Goal: Answer question/provide support: Share knowledge or assist other users

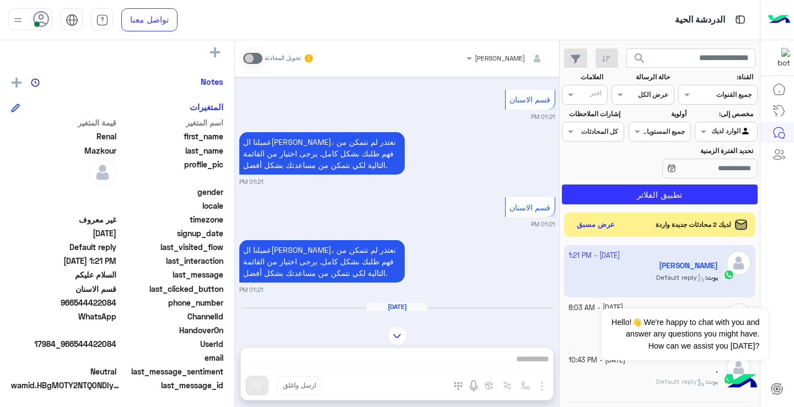
scroll to position [670, 0]
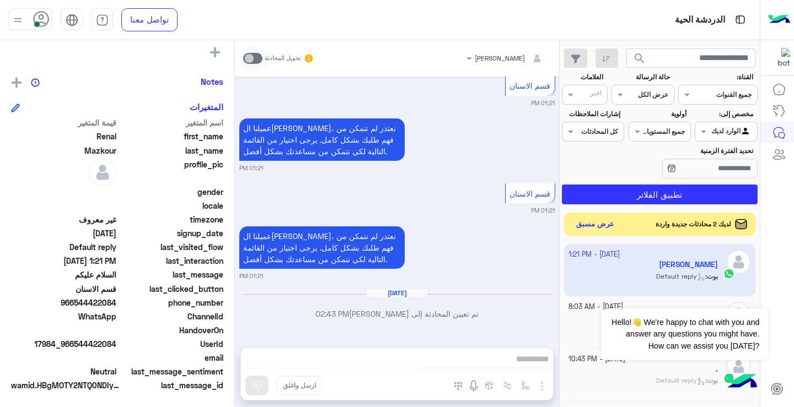
click at [599, 224] on button "عرض مسبق" at bounding box center [595, 224] width 46 height 15
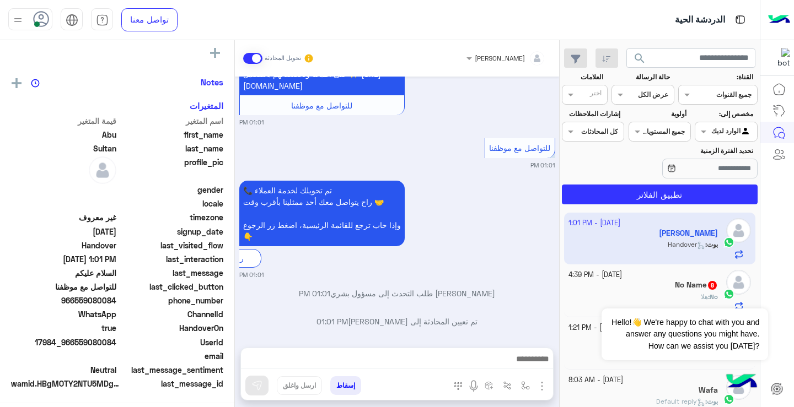
scroll to position [198, 0]
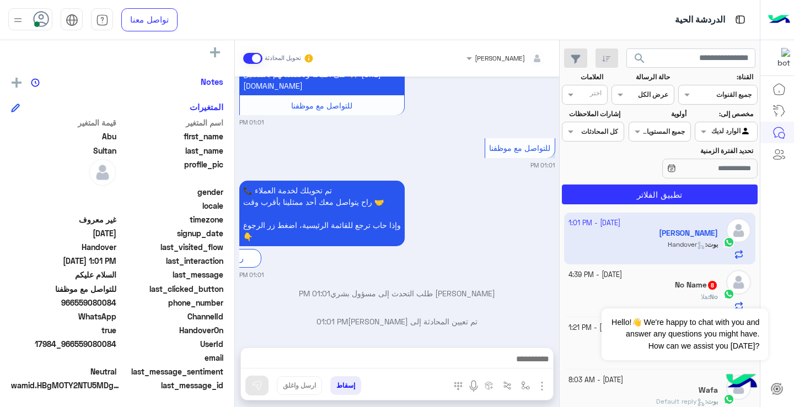
drag, startPoint x: 234, startPoint y: 285, endPoint x: 238, endPoint y: 267, distance: 18.6
click at [238, 267] on mat-drawer-container "[PERSON_NAME] تحويل المحادثة [DATE] السلام عليكم 01:00 PM حياك الله يا [PERSON_…" at bounding box center [279, 225] width 559 height 371
click at [281, 316] on p "تم تعيين المحادثة إلى [PERSON_NAME] 01:01 PM" at bounding box center [397, 322] width 316 height 12
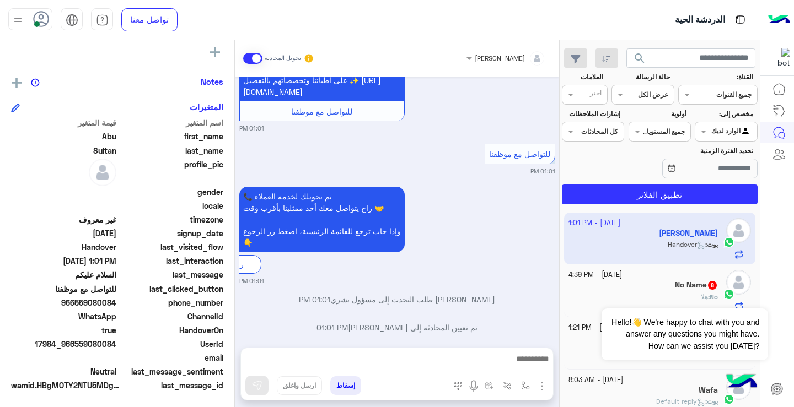
scroll to position [659, 0]
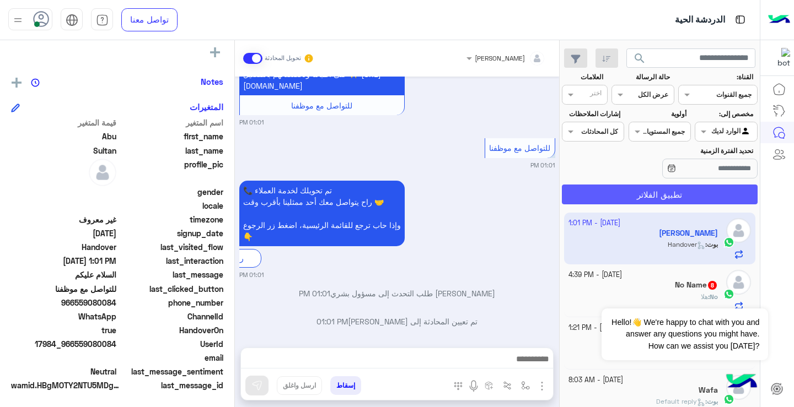
click at [649, 199] on button "تطبيق الفلاتر" at bounding box center [660, 195] width 196 height 20
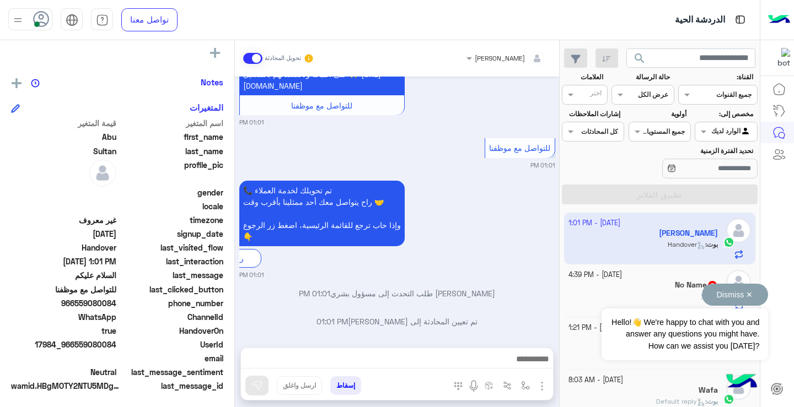
scroll to position [198, 0]
click at [684, 294] on div "Dismiss ✕ Hello!👋 We're happy to chat with you and answer any questions you mig…" at bounding box center [684, 322] width 166 height 77
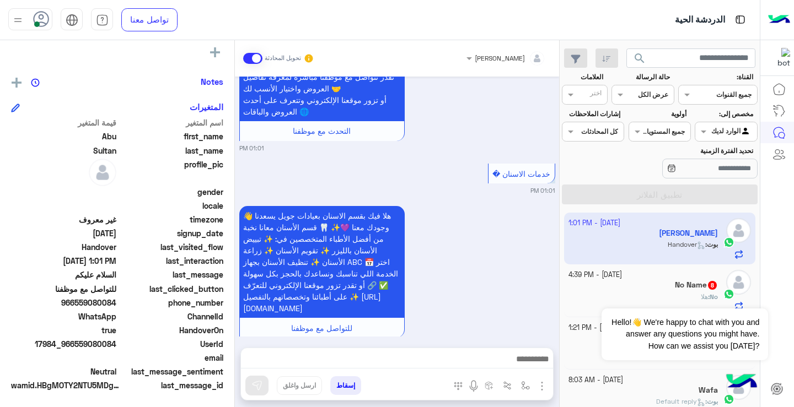
scroll to position [659, 0]
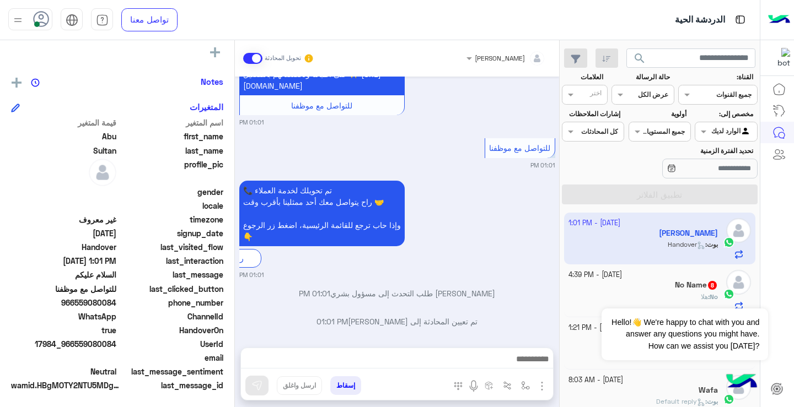
drag, startPoint x: 79, startPoint y: 304, endPoint x: 117, endPoint y: 303, distance: 38.0
click at [116, 303] on span "966559080084" at bounding box center [63, 303] width 105 height 12
copy span "559080084"
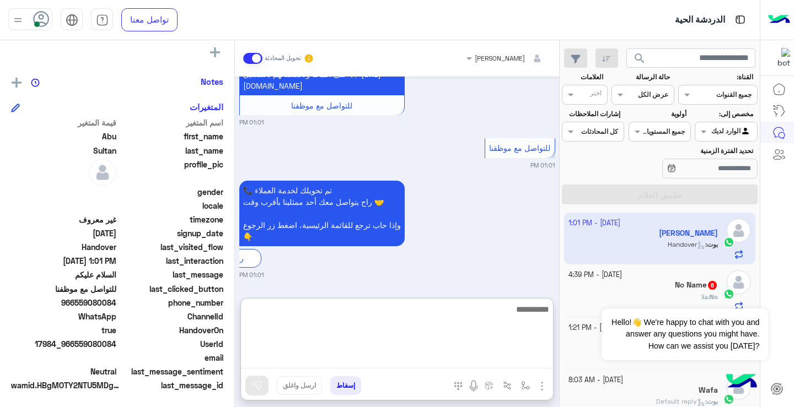
scroll to position [668, 0]
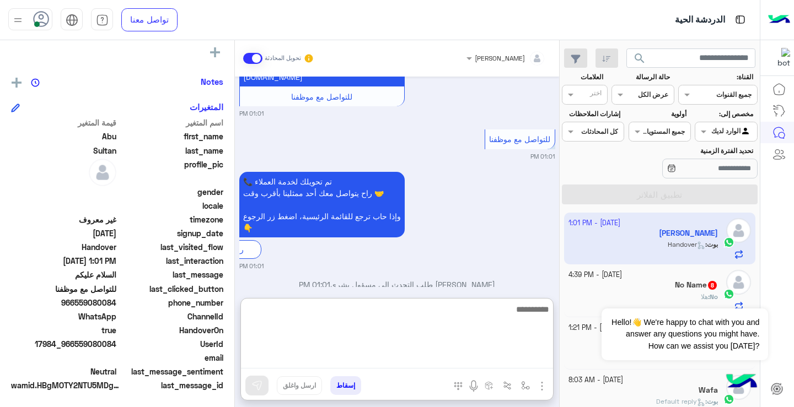
click at [444, 365] on textarea at bounding box center [397, 336] width 312 height 66
type textarea "**********"
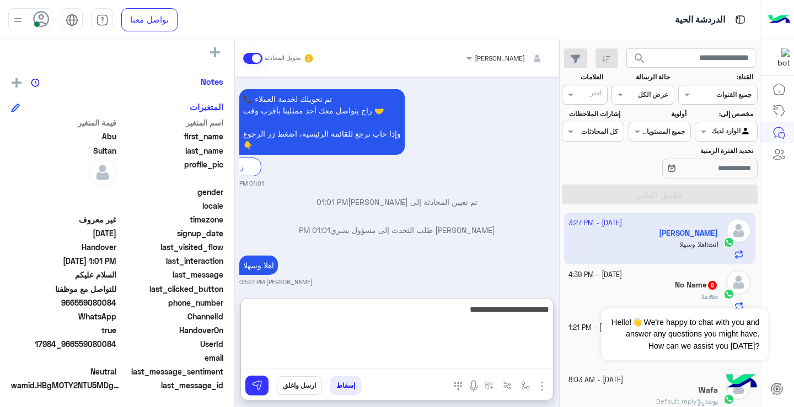
scroll to position [779, 0]
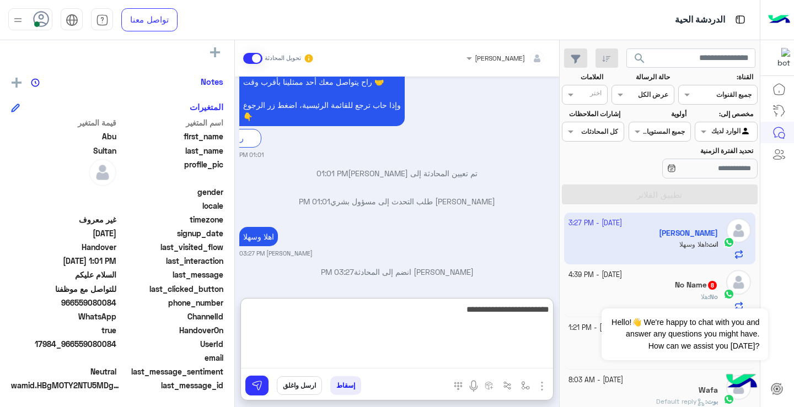
type textarea "**********"
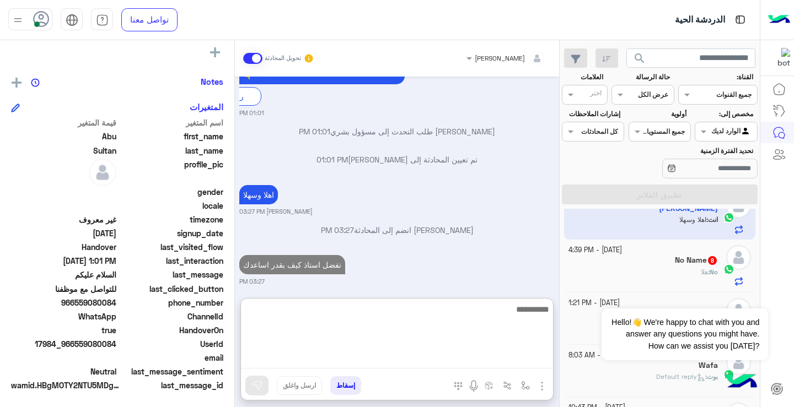
scroll to position [37, 0]
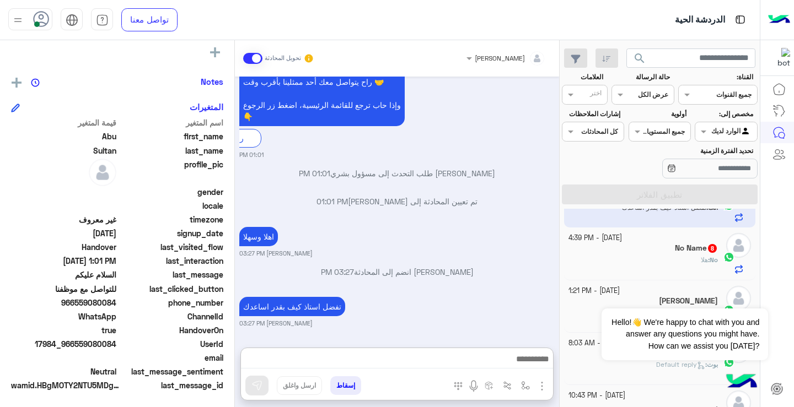
click at [727, 265] on div at bounding box center [738, 253] width 25 height 41
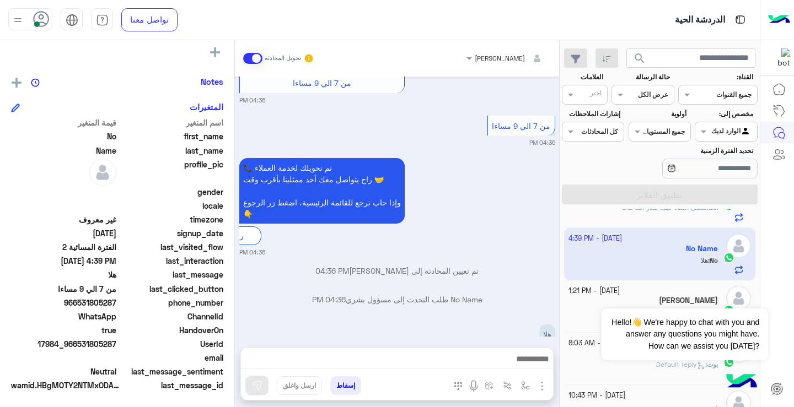
scroll to position [952, 0]
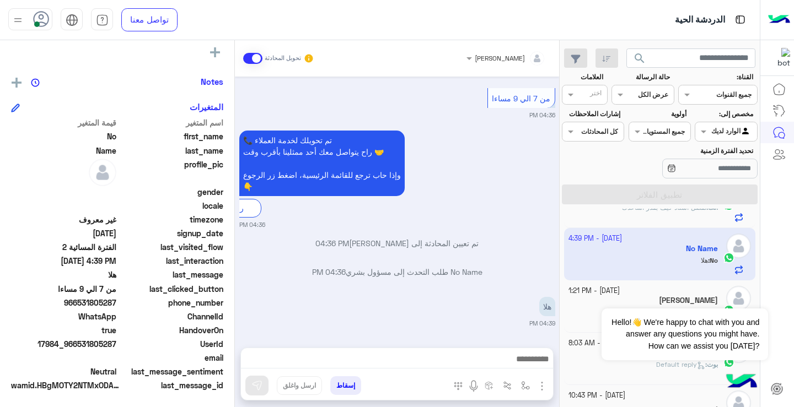
drag, startPoint x: 80, startPoint y: 304, endPoint x: 118, endPoint y: 306, distance: 38.1
click at [118, 306] on div "phone_number [PHONE_NUMBER]" at bounding box center [117, 304] width 212 height 14
copy span "531805287"
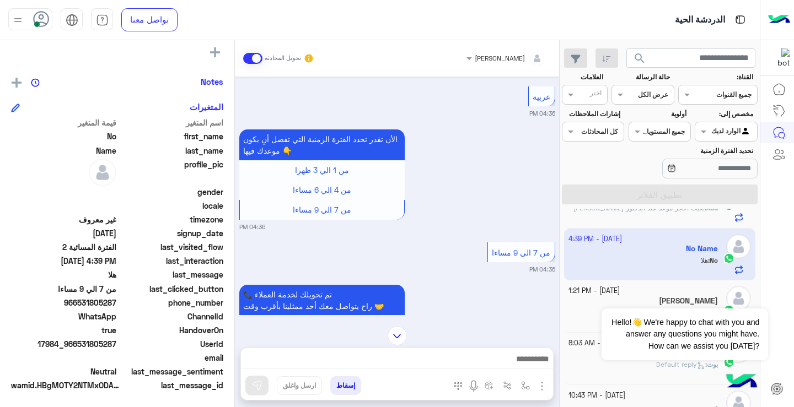
scroll to position [798, 0]
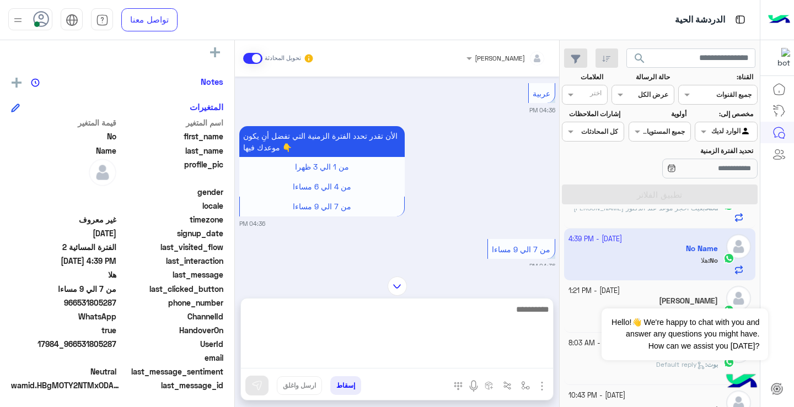
click at [506, 357] on textarea at bounding box center [397, 336] width 312 height 66
type textarea "*********"
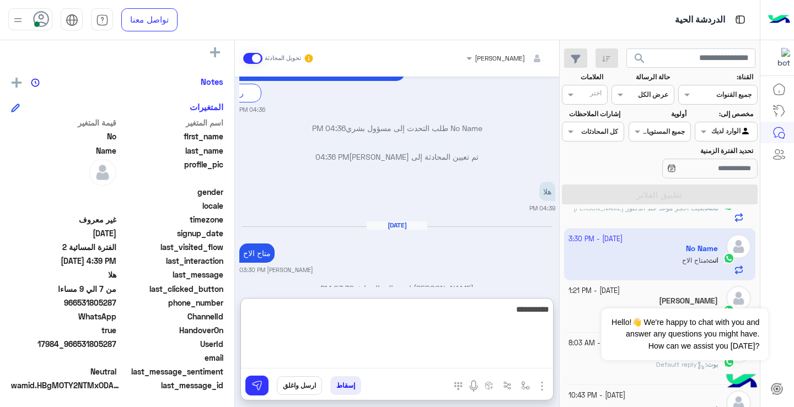
scroll to position [1092, 0]
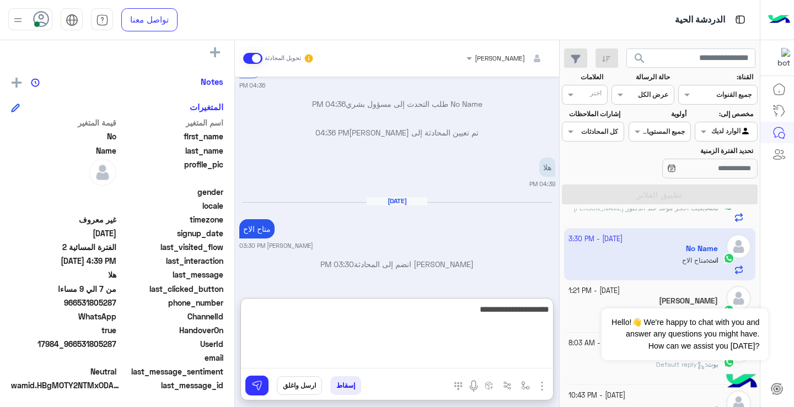
type textarea "**********"
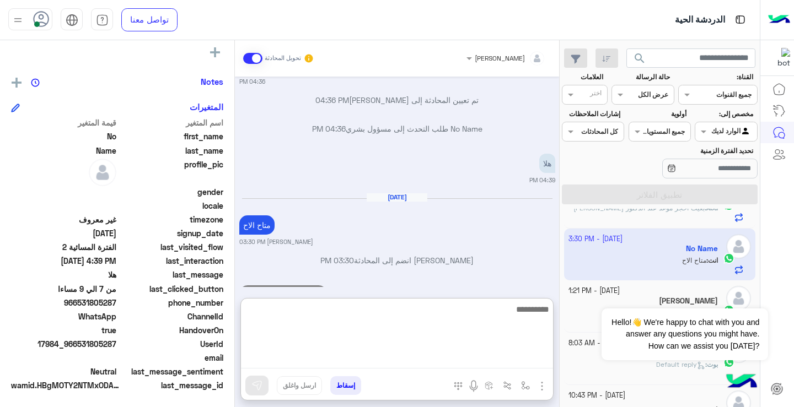
scroll to position [1134, 0]
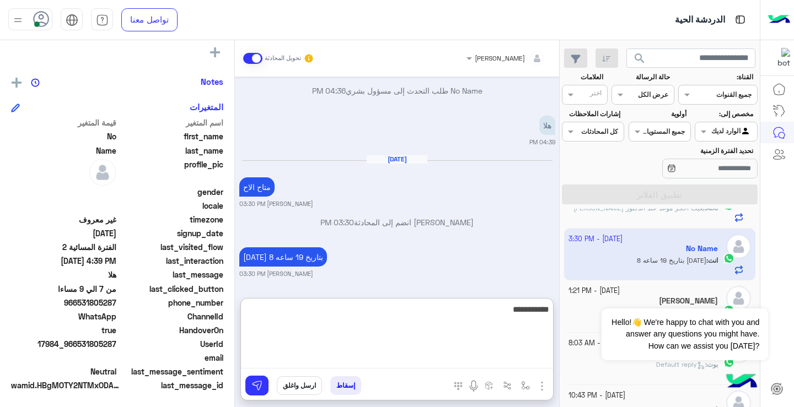
type textarea "**********"
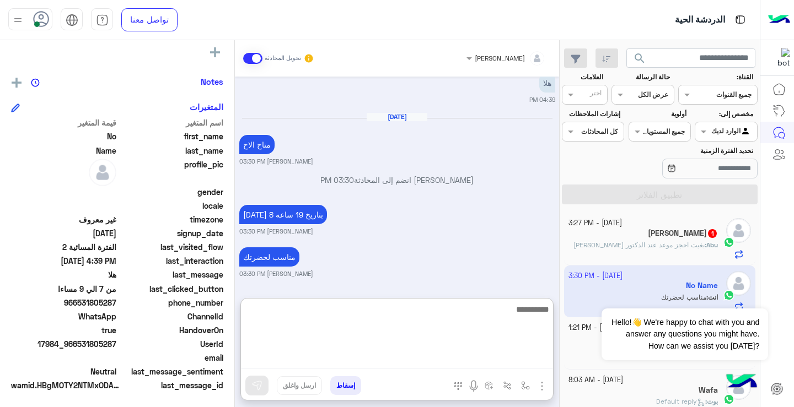
scroll to position [6, 0]
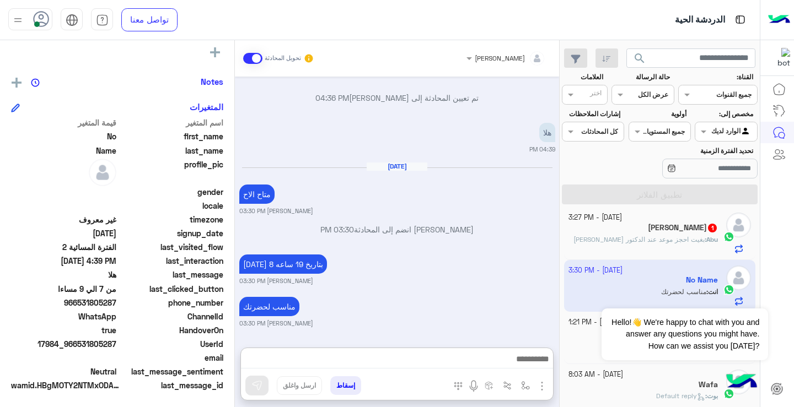
click at [659, 242] on span "بغيت احجز موعد عند الدكتور [PERSON_NAME]" at bounding box center [638, 239] width 131 height 8
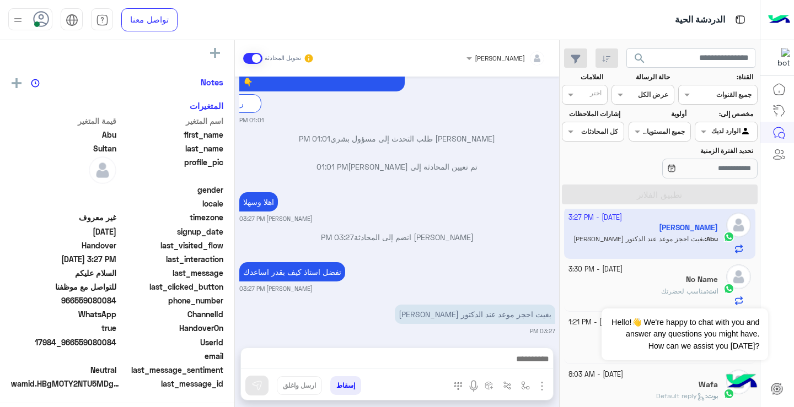
scroll to position [198, 0]
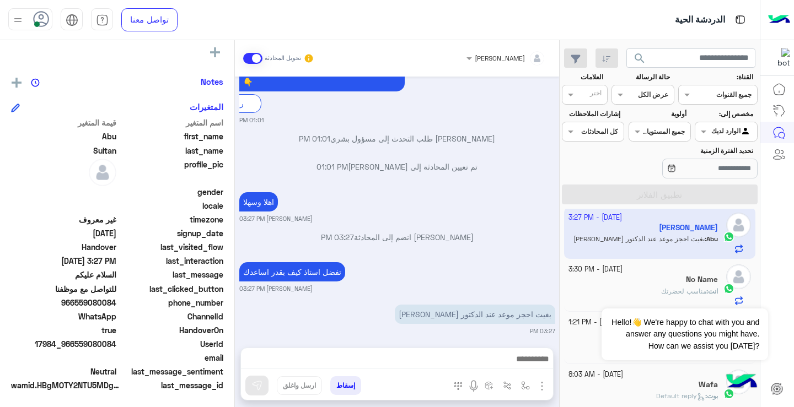
drag, startPoint x: 79, startPoint y: 303, endPoint x: 117, endPoint y: 301, distance: 38.0
click at [116, 301] on span "966559080084" at bounding box center [63, 303] width 105 height 12
copy span "59080084"
click at [80, 325] on span "true" at bounding box center [63, 331] width 105 height 12
drag, startPoint x: 76, startPoint y: 304, endPoint x: 117, endPoint y: 305, distance: 40.8
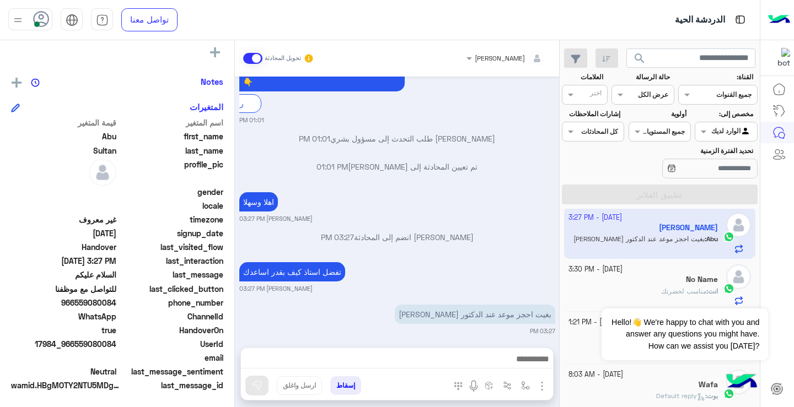
click at [116, 305] on span "966559080084" at bounding box center [63, 303] width 105 height 12
copy span "559080084"
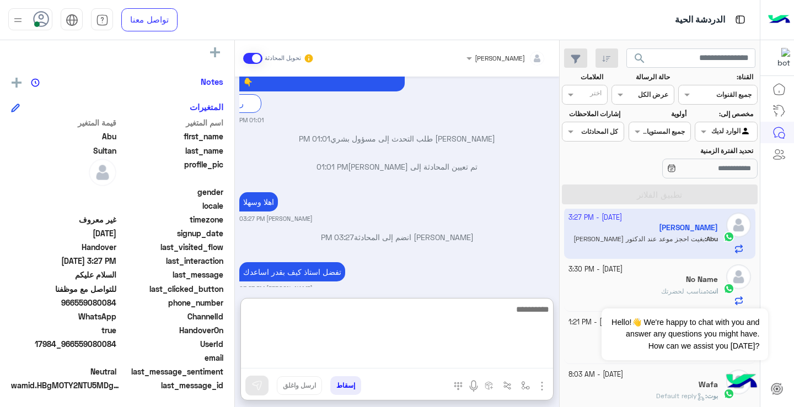
click at [447, 357] on textarea at bounding box center [397, 336] width 312 height 66
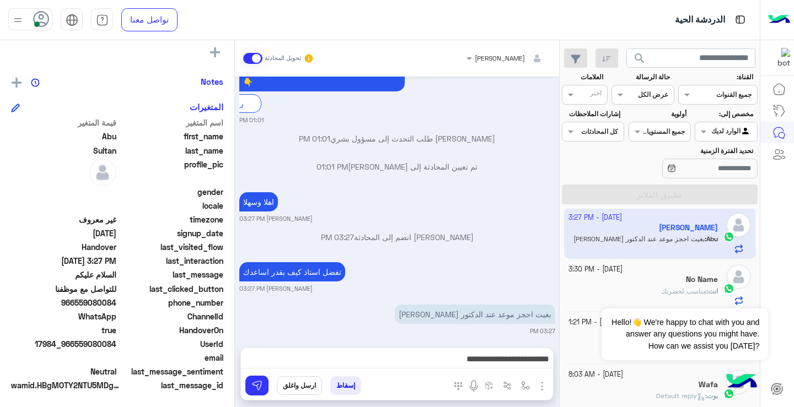
click at [446, 237] on div "[PERSON_NAME] انضم إلى المحادثة 03:27 PM" at bounding box center [397, 241] width 316 height 20
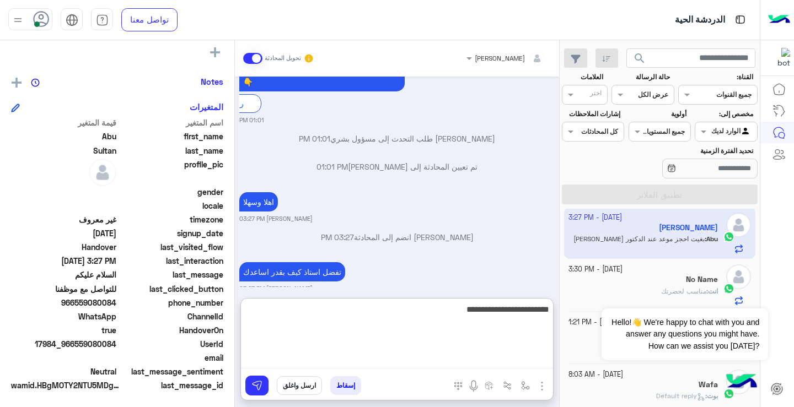
click at [465, 360] on textarea "**********" at bounding box center [397, 336] width 312 height 66
type textarea "**********"
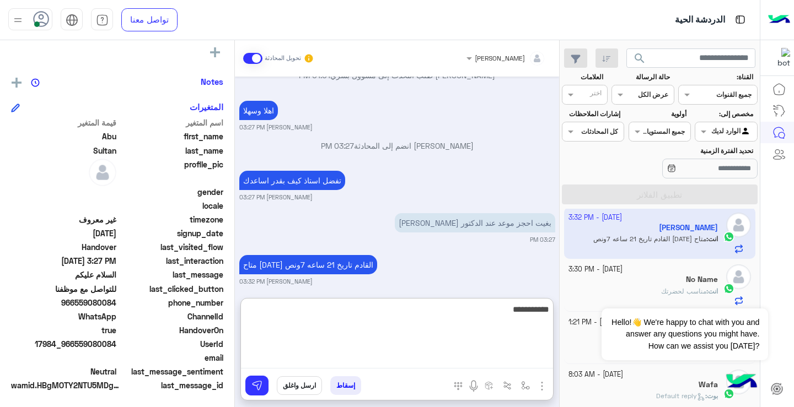
type textarea "**********"
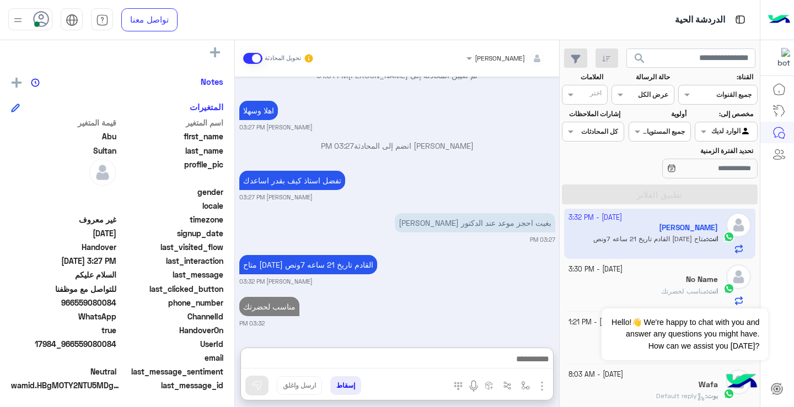
click at [651, 95] on input "text" at bounding box center [655, 94] width 25 height 10
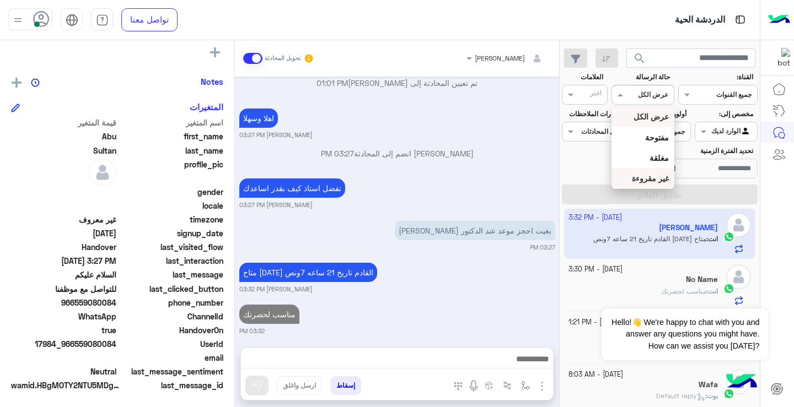
click at [670, 177] on div "غير مقروءة" at bounding box center [642, 178] width 62 height 20
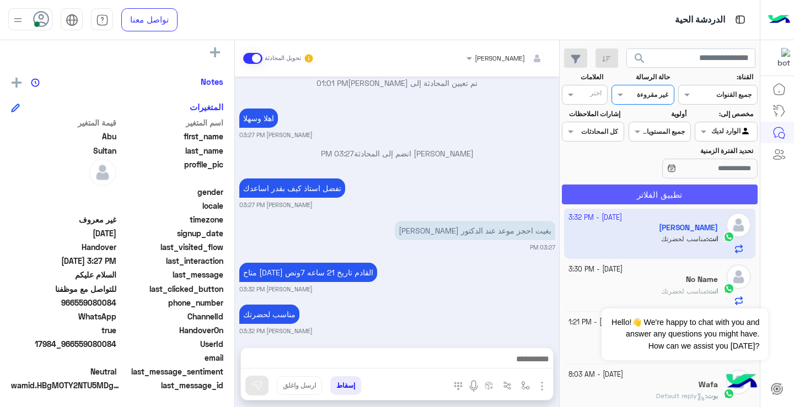
click at [684, 190] on button "تطبيق الفلاتر" at bounding box center [660, 195] width 196 height 20
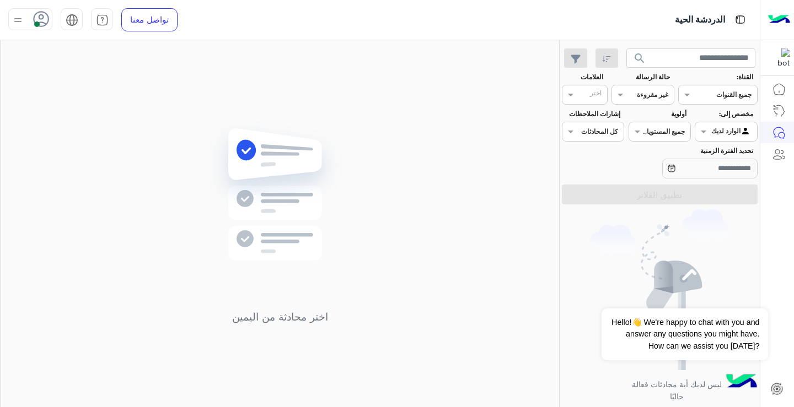
click at [647, 101] on div "القناه غير مقروءة" at bounding box center [642, 95] width 62 height 20
click at [652, 117] on b "عرض الكل" at bounding box center [650, 116] width 35 height 9
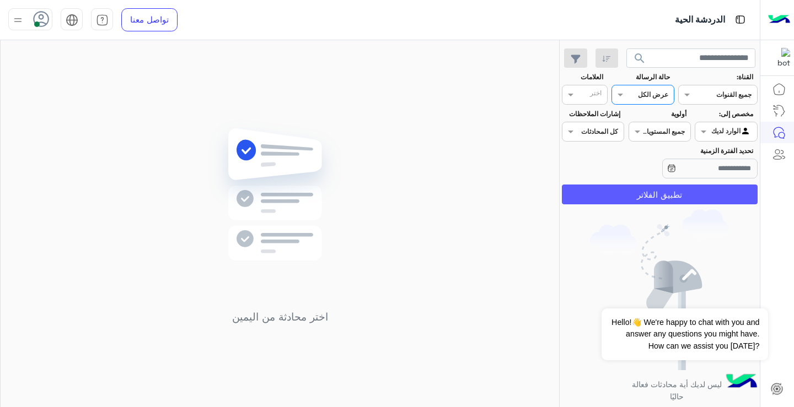
click at [653, 193] on button "تطبيق الفلاتر" at bounding box center [660, 195] width 196 height 20
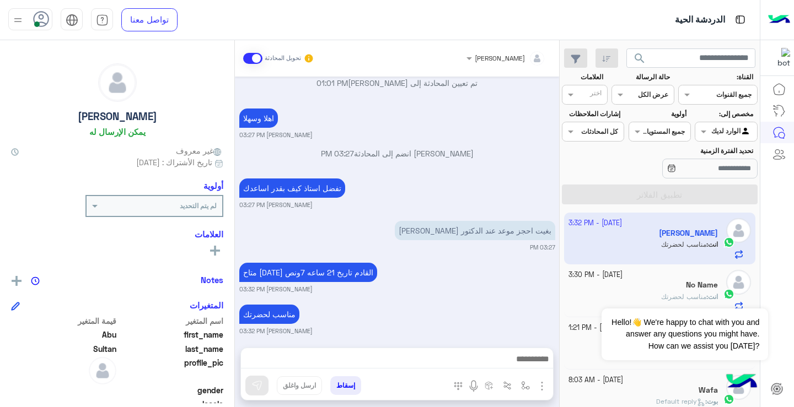
scroll to position [940, 0]
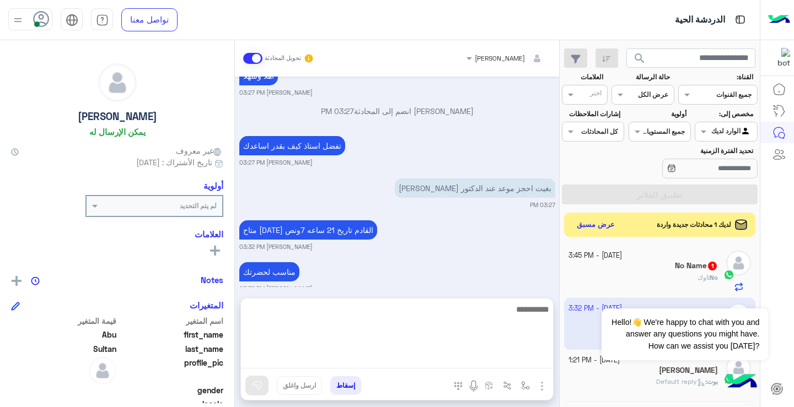
click at [433, 360] on textarea at bounding box center [397, 336] width 312 height 66
click at [427, 354] on textarea at bounding box center [397, 336] width 312 height 66
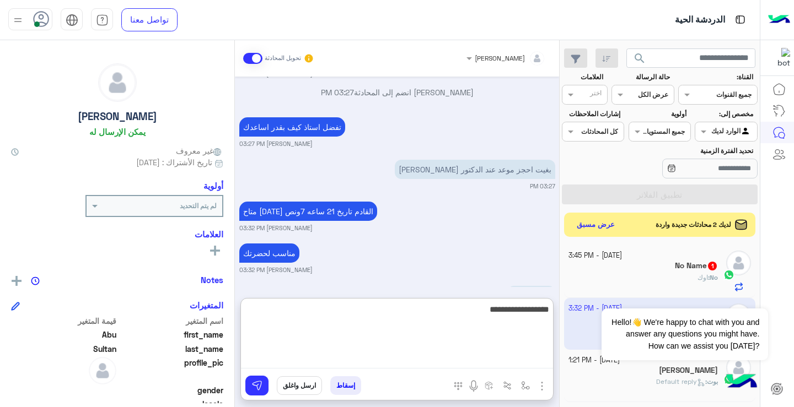
type textarea "**********"
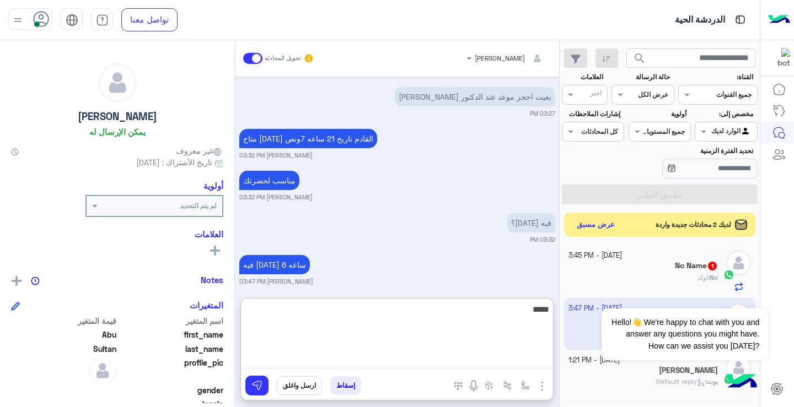
type textarea "******"
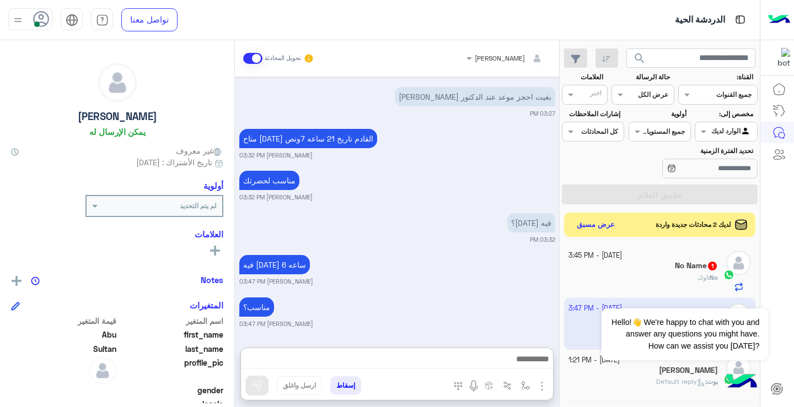
click at [635, 268] on div "No Name 1" at bounding box center [643, 267] width 150 height 12
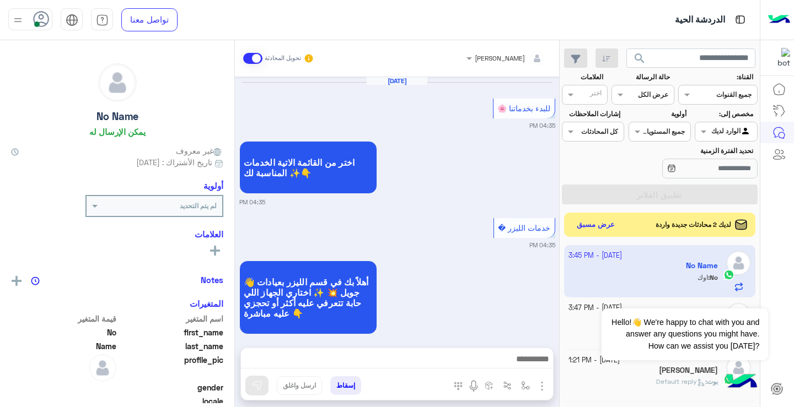
scroll to position [894, 0]
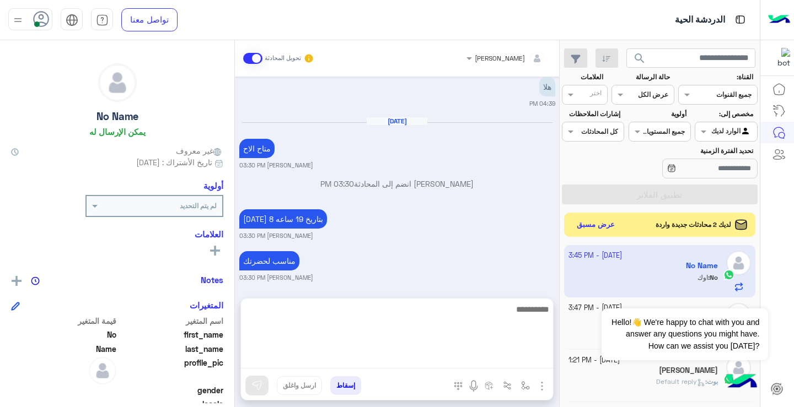
click at [514, 366] on textarea at bounding box center [397, 336] width 312 height 66
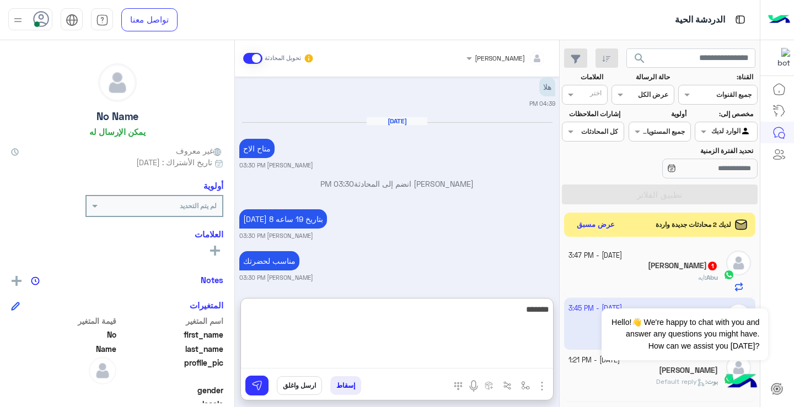
type textarea "********"
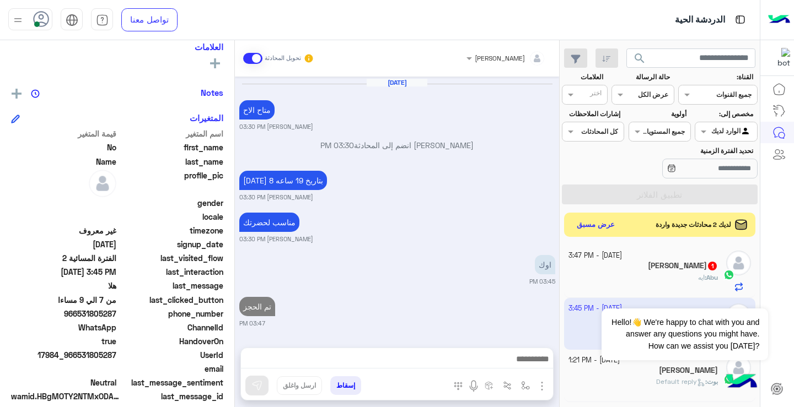
scroll to position [195, 0]
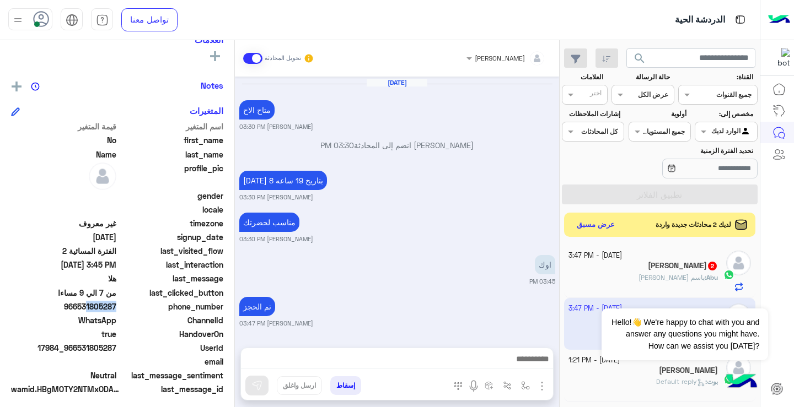
drag, startPoint x: 82, startPoint y: 306, endPoint x: 116, endPoint y: 310, distance: 34.3
click at [116, 310] on span "966531805287" at bounding box center [63, 307] width 105 height 12
click at [79, 311] on span "966531805287" at bounding box center [63, 307] width 105 height 12
drag, startPoint x: 79, startPoint y: 311, endPoint x: 90, endPoint y: 312, distance: 11.1
click at [90, 312] on span "966531805287" at bounding box center [63, 307] width 105 height 12
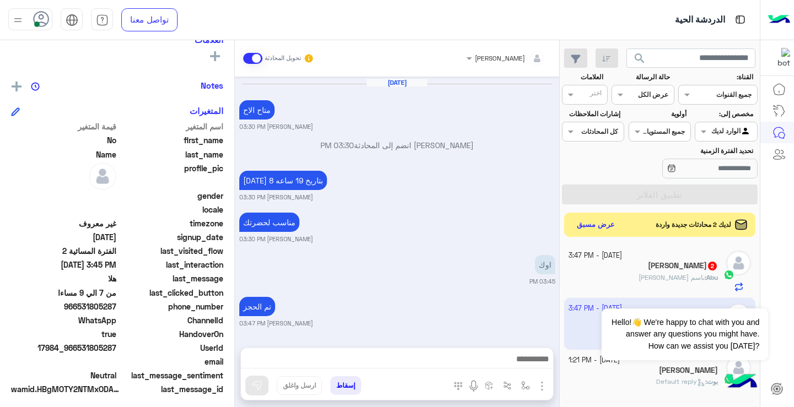
click at [80, 307] on span "966531805287" at bounding box center [63, 307] width 105 height 12
drag, startPoint x: 79, startPoint y: 307, endPoint x: 117, endPoint y: 309, distance: 37.5
click at [116, 309] on span "966531805287" at bounding box center [63, 307] width 105 height 12
copy span "531805287"
click at [559, 220] on div "search القناة: القناه جميع القنوات حالة الرسالة القناه عرض الكل العلامات اختر م…" at bounding box center [659, 225] width 200 height 371
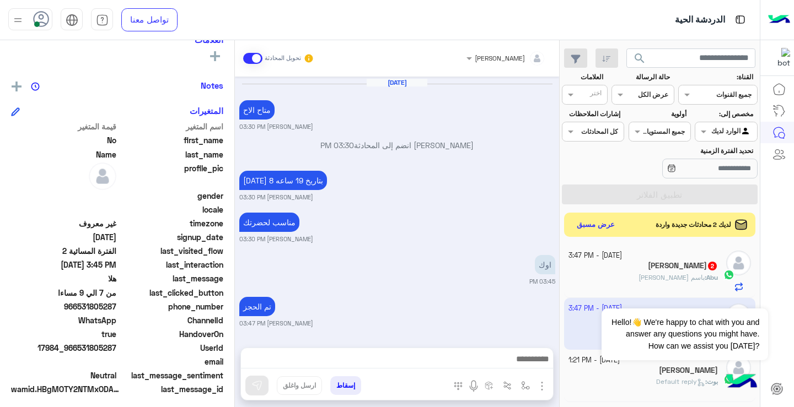
click at [670, 260] on div "[DATE] - 3:47 PM" at bounding box center [643, 256] width 150 height 10
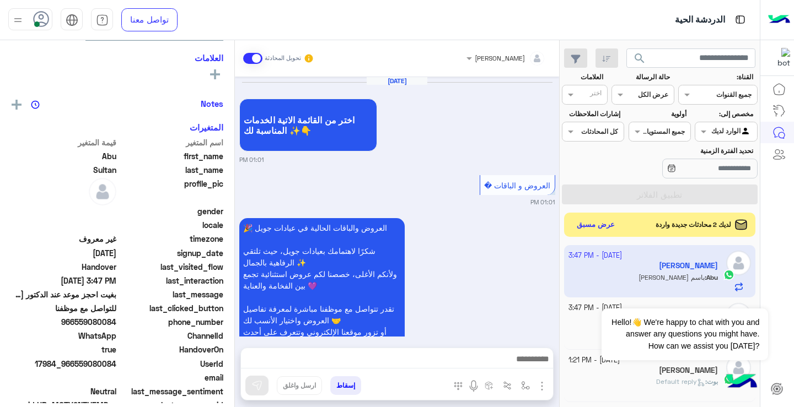
scroll to position [195, 0]
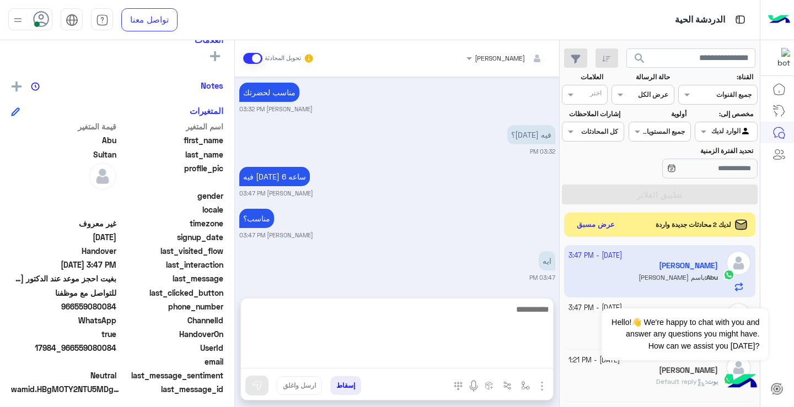
click at [452, 364] on textarea at bounding box center [397, 336] width 312 height 66
type textarea "**********"
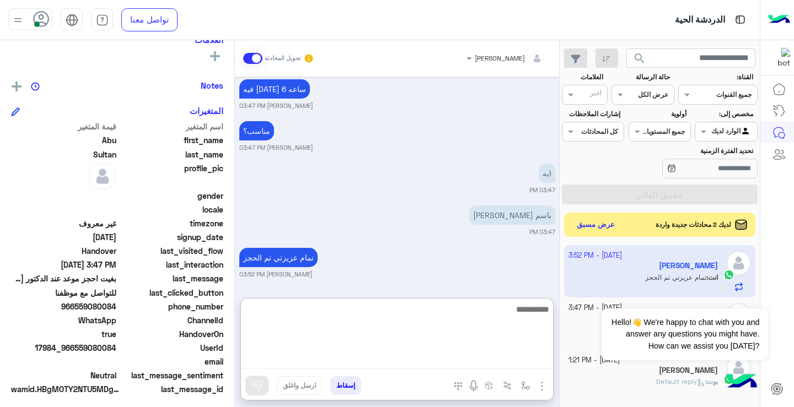
scroll to position [1007, 0]
type textarea "**********"
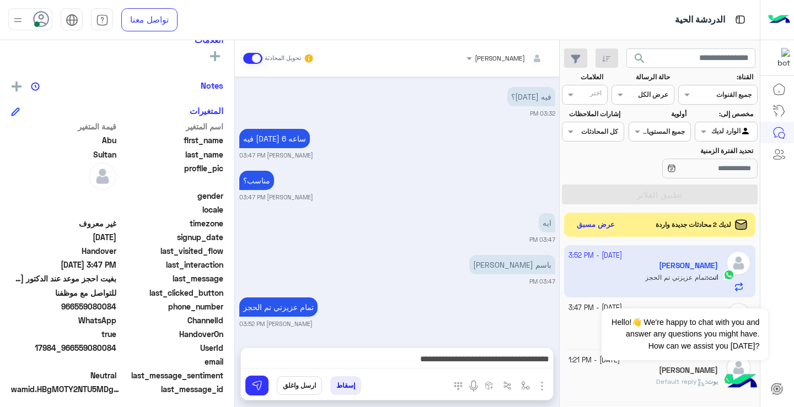
scroll to position [957, 0]
click at [254, 388] on img at bounding box center [256, 385] width 11 height 11
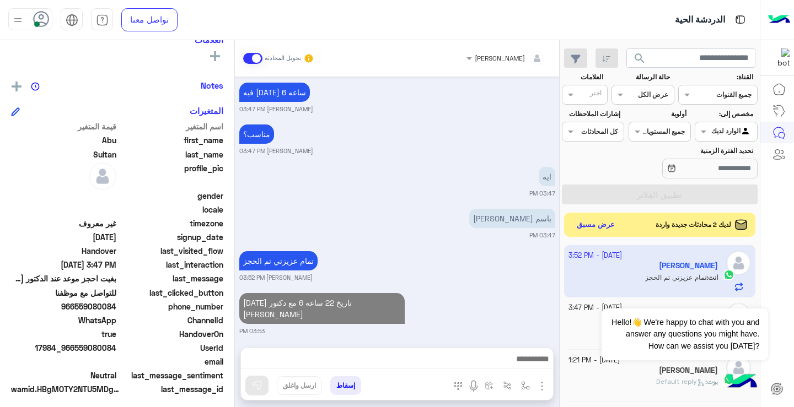
scroll to position [1000, 0]
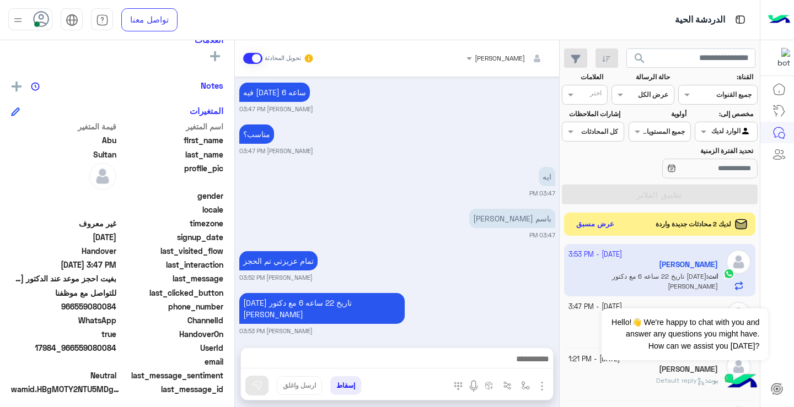
click at [594, 225] on button "عرض مسبق" at bounding box center [595, 224] width 46 height 15
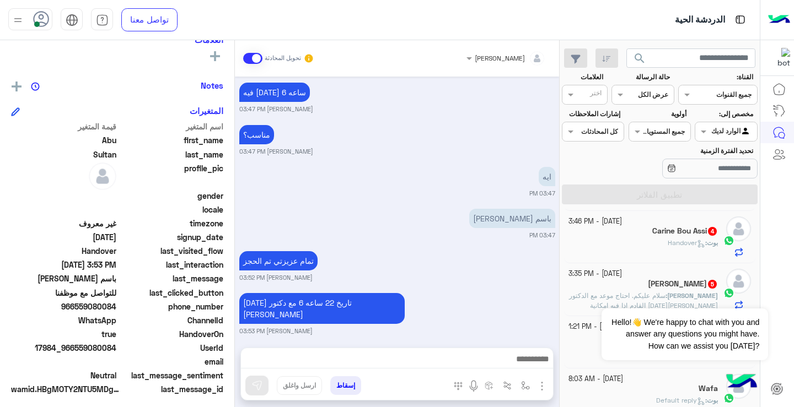
scroll to position [121, 0]
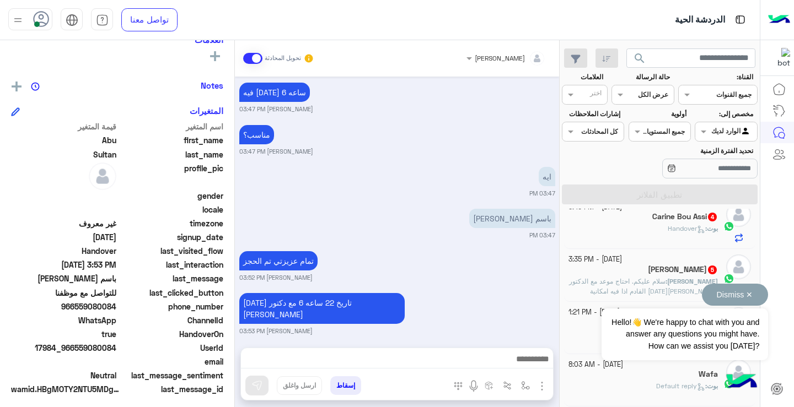
click at [625, 290] on div "Dismiss ✕ Hello!👋 We're happy to chat with you and answer any questions you mig…" at bounding box center [684, 322] width 166 height 77
click at [659, 279] on span "سلام عليكم. احتاج موعد مع الدكتور [PERSON_NAME][DATE] القادم اذا فيه امكانية" at bounding box center [643, 286] width 149 height 18
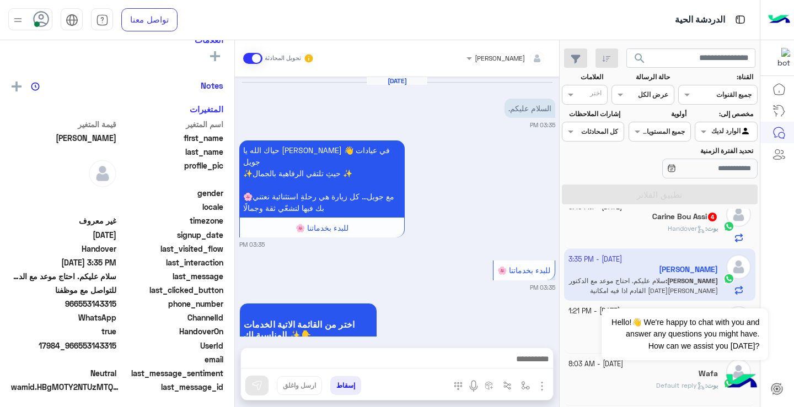
scroll to position [493, 0]
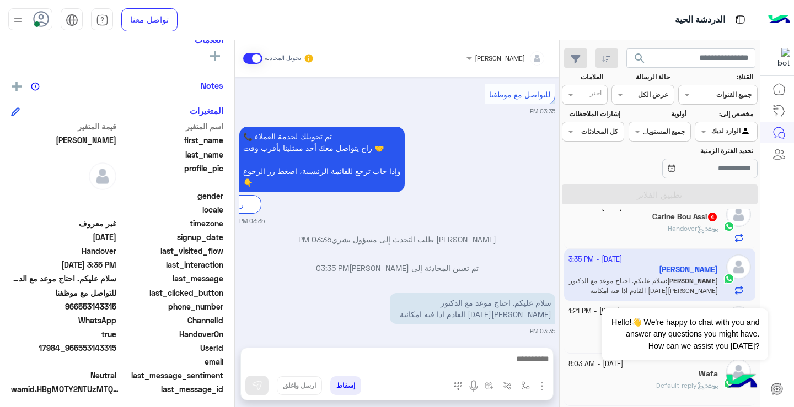
click at [452, 370] on div at bounding box center [397, 362] width 312 height 28
drag, startPoint x: 80, startPoint y: 350, endPoint x: 116, endPoint y: 342, distance: 37.2
click at [116, 342] on span "17984_966553143315" at bounding box center [63, 348] width 105 height 12
copy span "553143315"
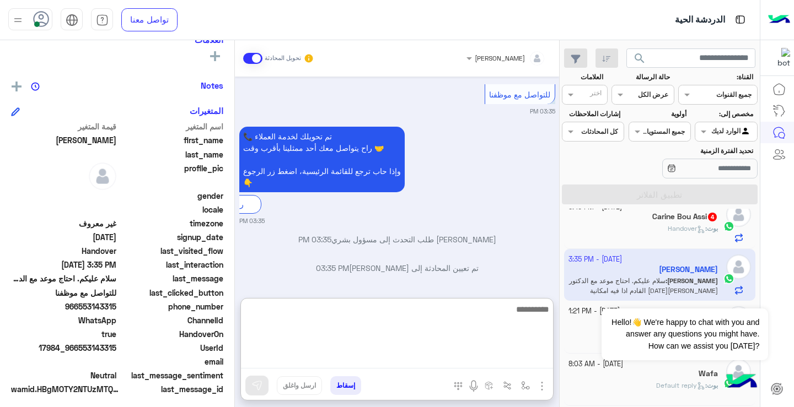
click at [415, 357] on textarea at bounding box center [397, 336] width 312 height 66
type textarea "**********"
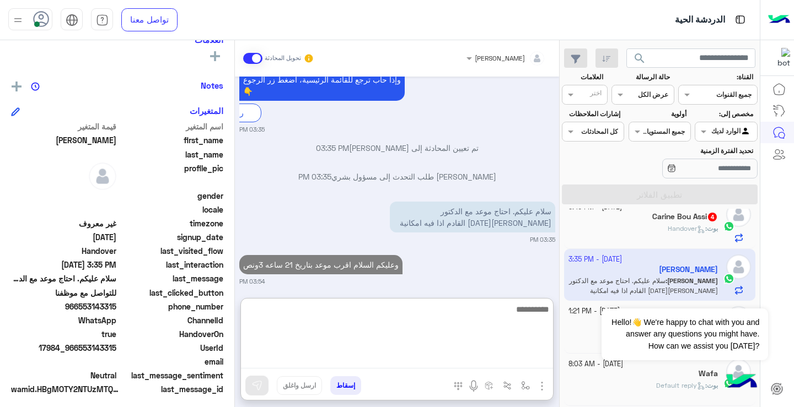
scroll to position [612, 0]
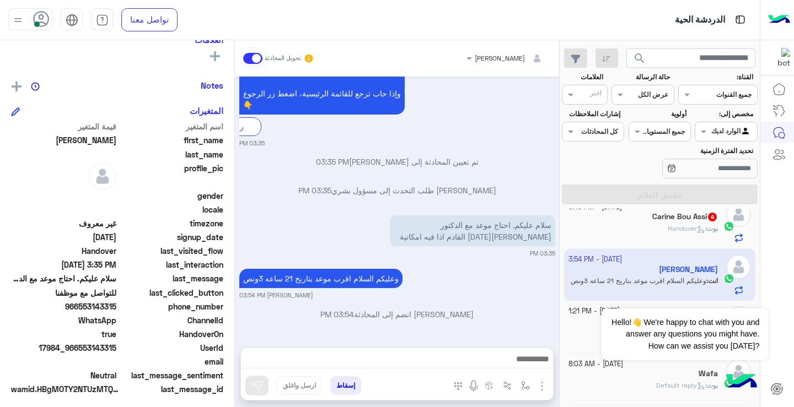
click at [698, 232] on icon at bounding box center [699, 231] width 3 height 3
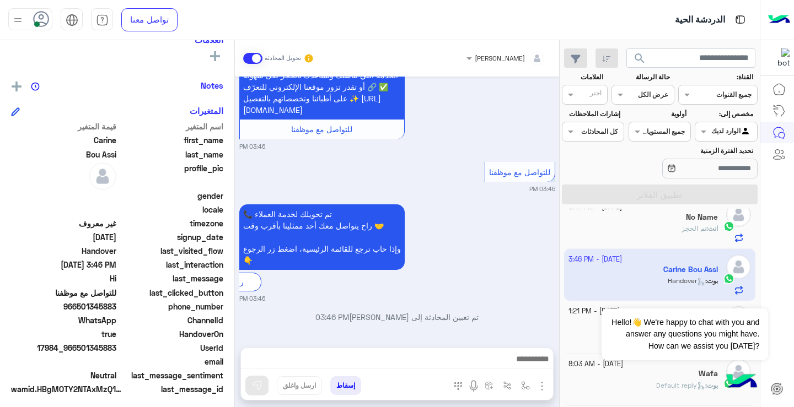
scroll to position [439, 0]
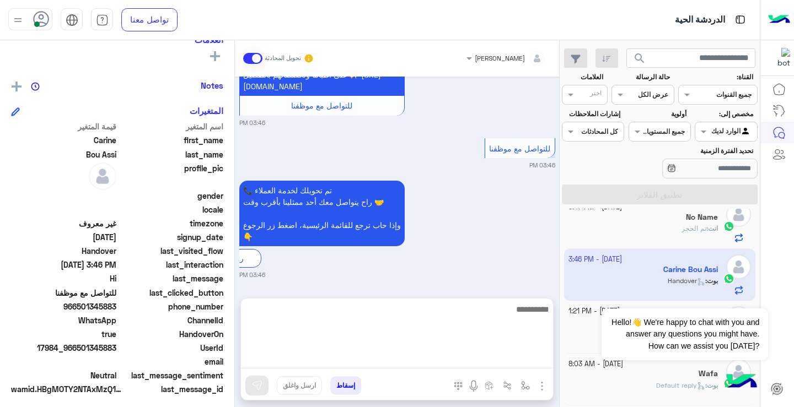
click at [445, 363] on textarea at bounding box center [397, 336] width 312 height 66
type textarea "*"
